Goal: Task Accomplishment & Management: Use online tool/utility

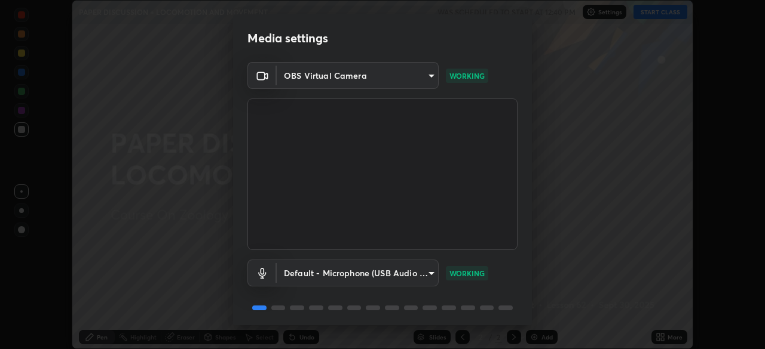
scroll to position [42, 0]
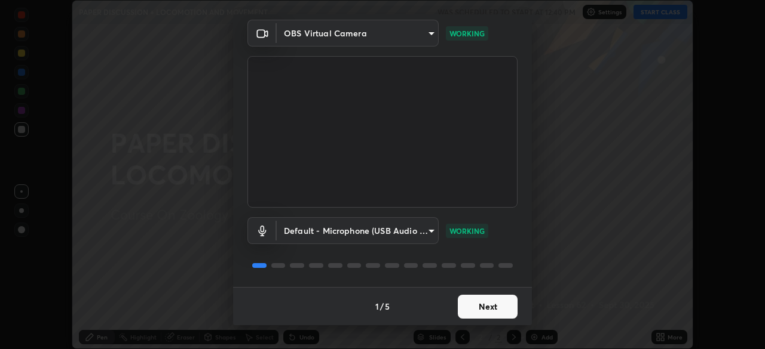
click at [486, 305] on button "Next" at bounding box center [488, 307] width 60 height 24
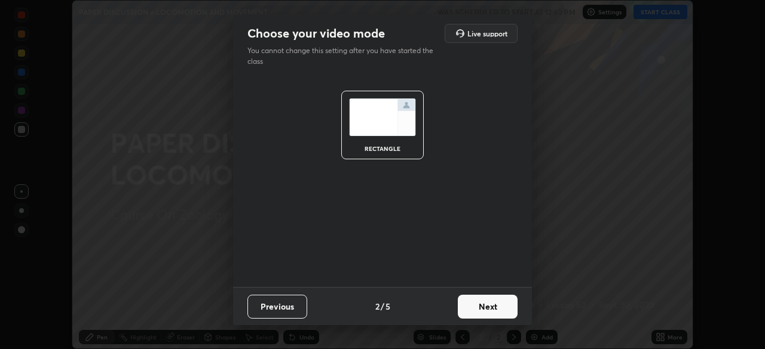
click at [487, 306] on button "Next" at bounding box center [488, 307] width 60 height 24
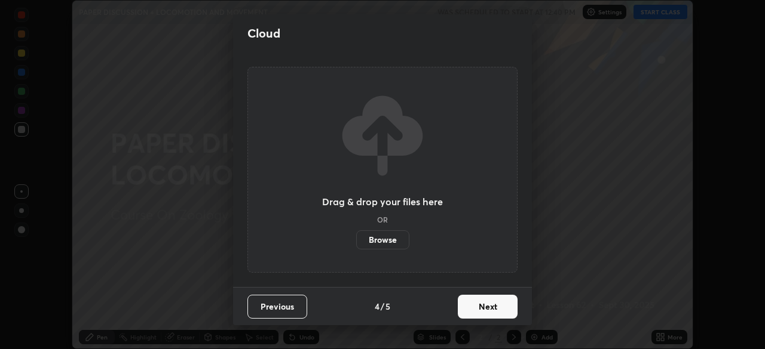
click at [492, 309] on button "Next" at bounding box center [488, 307] width 60 height 24
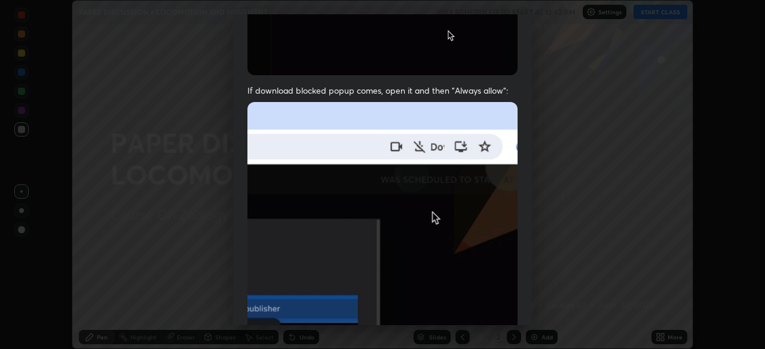
scroll to position [286, 0]
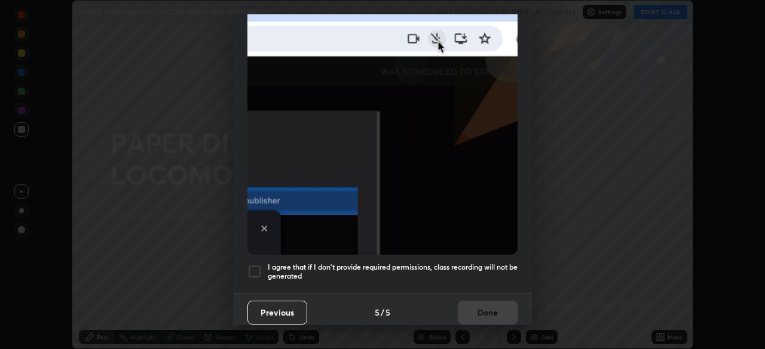
click at [469, 263] on h5 "I agree that if I don't provide required permissions, class recording will not …" at bounding box center [393, 272] width 250 height 19
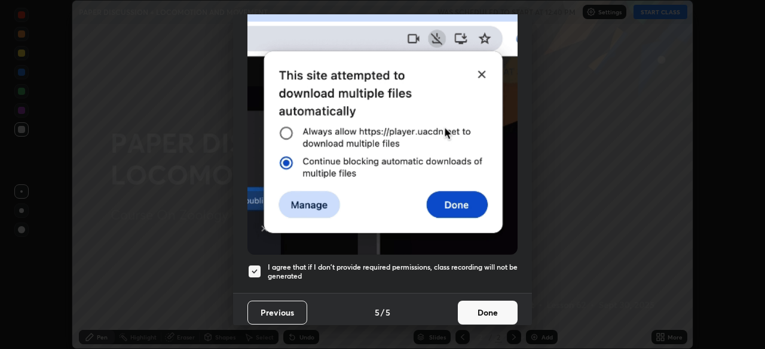
click at [484, 302] on button "Done" at bounding box center [488, 313] width 60 height 24
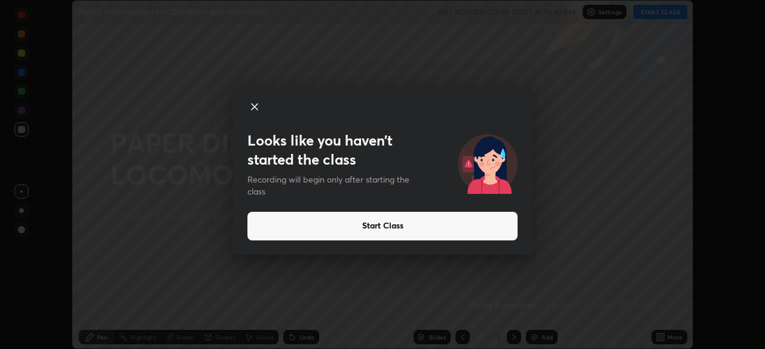
click at [349, 225] on button "Start Class" at bounding box center [382, 226] width 270 height 29
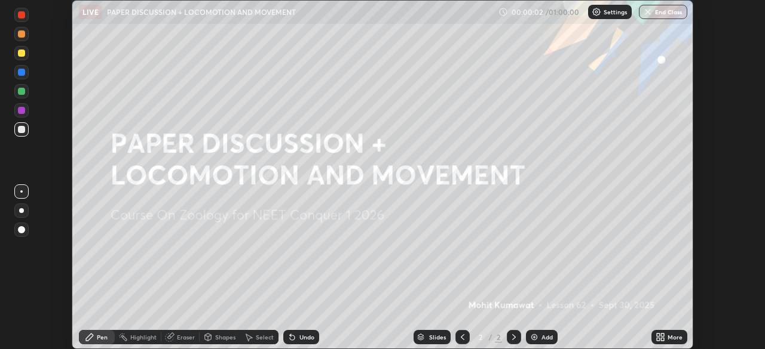
click at [665, 337] on div "More" at bounding box center [669, 337] width 36 height 14
